Goal: Transaction & Acquisition: Purchase product/service

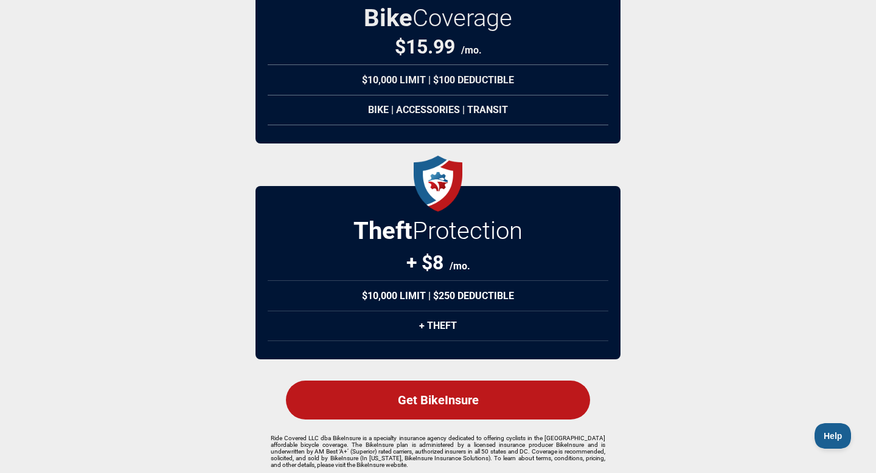
scroll to position [196, 0]
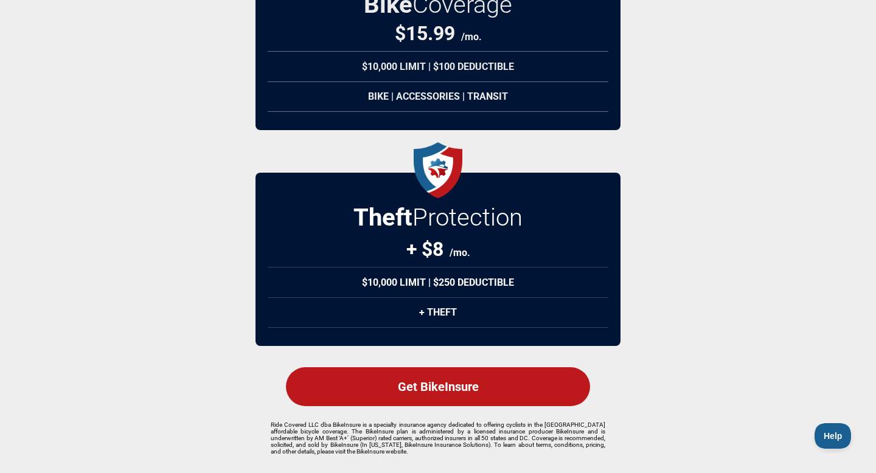
click at [453, 396] on div "Get BikeInsure" at bounding box center [438, 387] width 304 height 39
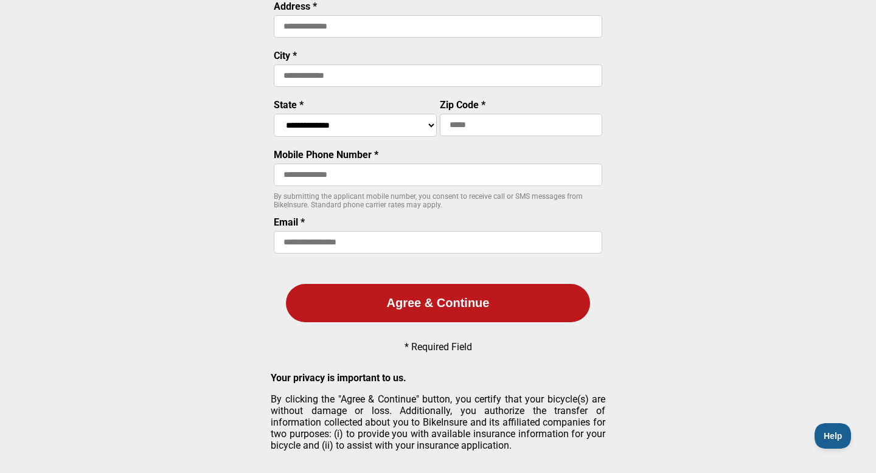
scroll to position [200, 0]
click at [553, 316] on button "Agree & Continue" at bounding box center [438, 303] width 304 height 38
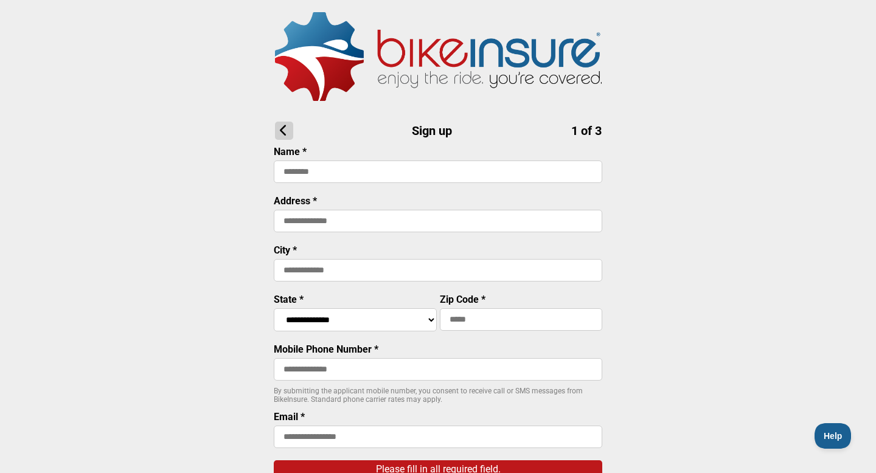
scroll to position [0, 0]
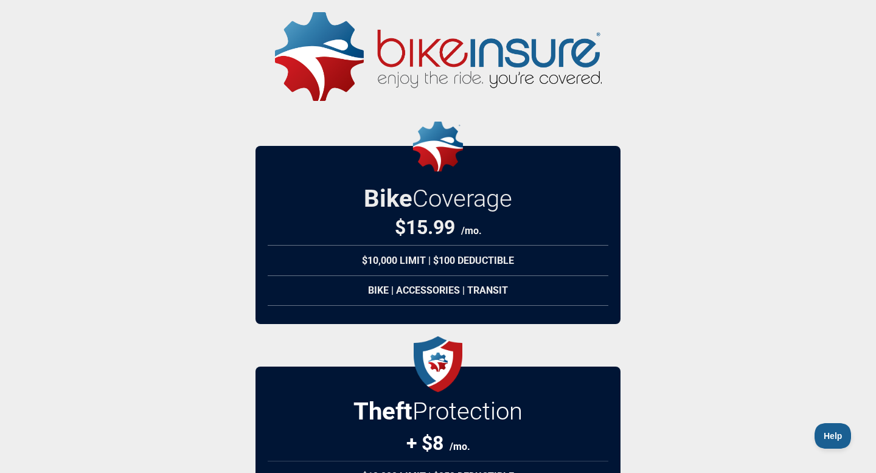
click at [427, 290] on div "Bike | Accessories | Transit" at bounding box center [438, 291] width 341 height 30
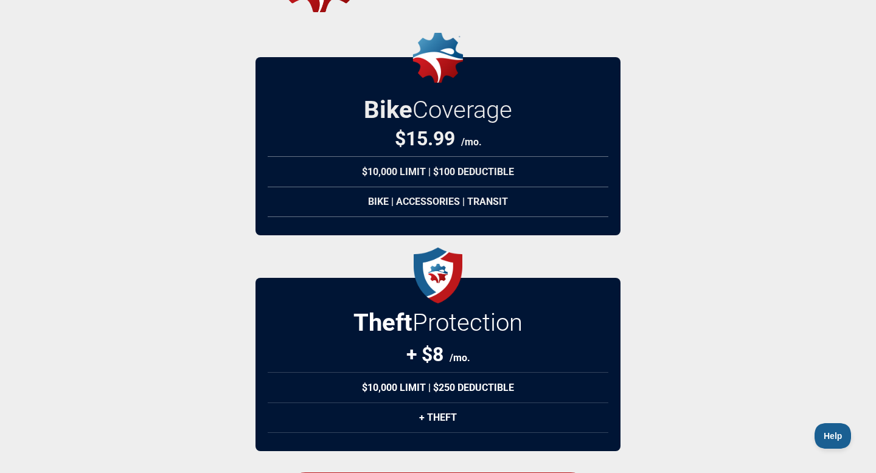
scroll to position [97, 0]
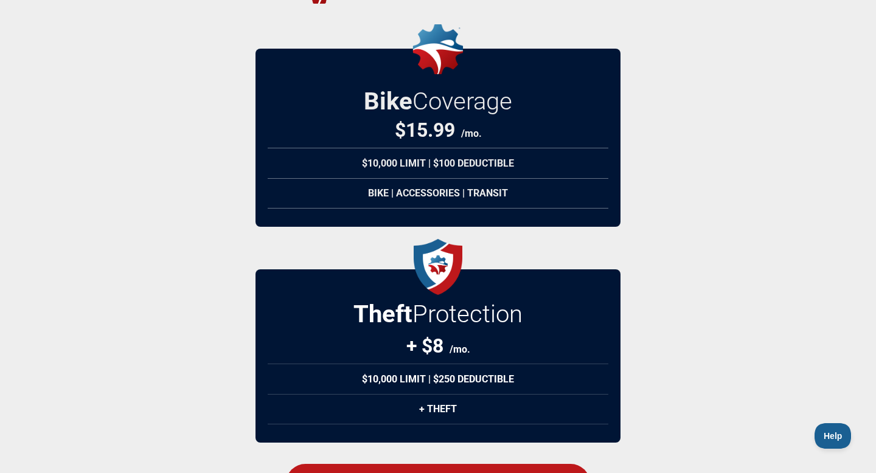
click at [430, 416] on div "+ Theft" at bounding box center [438, 409] width 341 height 30
